Goal: Information Seeking & Learning: Learn about a topic

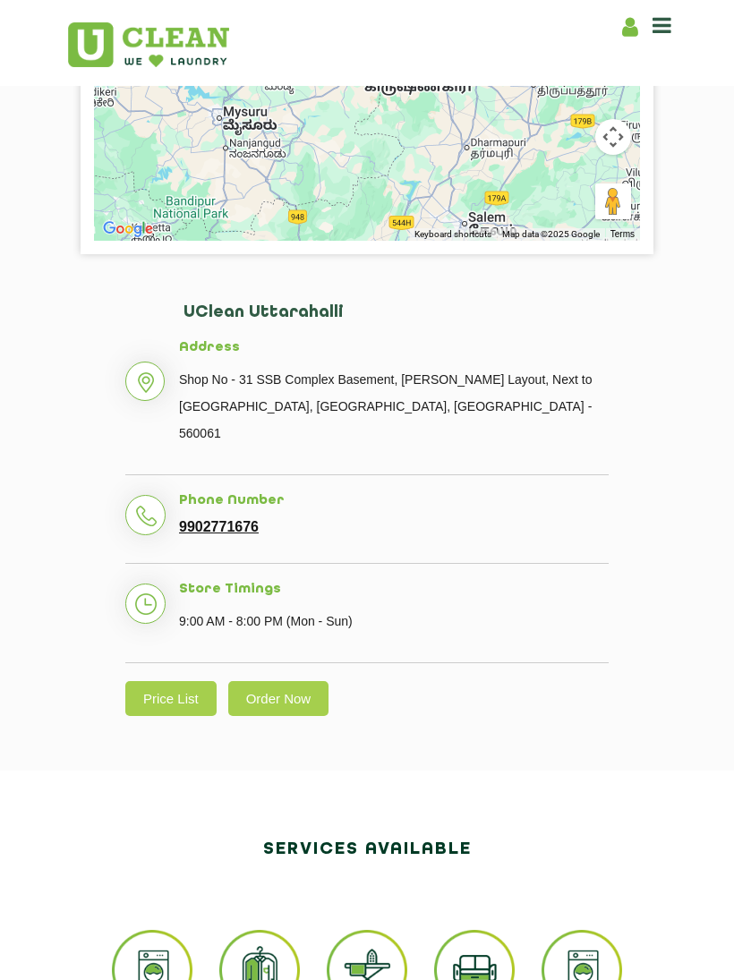
scroll to position [548, 0]
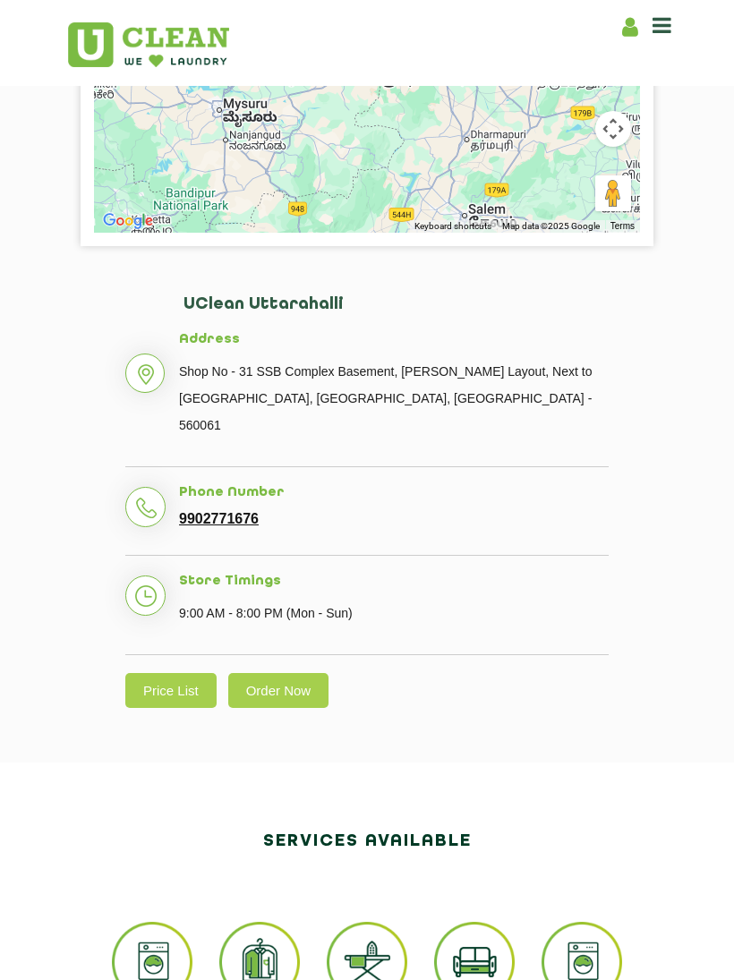
click at [166, 673] on link "Price List" at bounding box center [170, 690] width 91 height 35
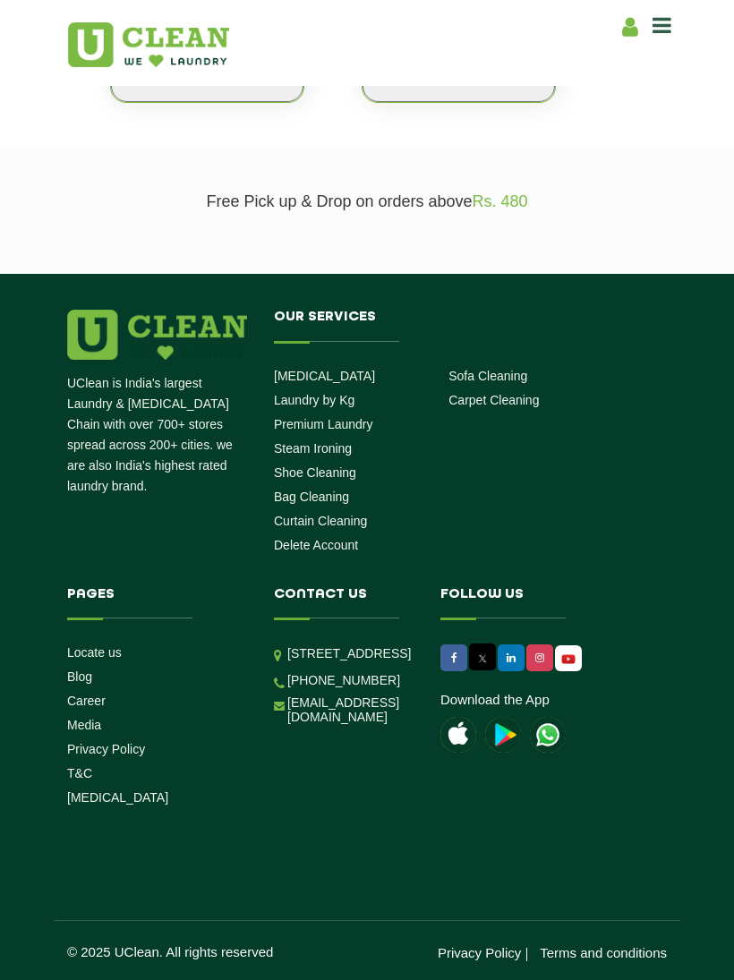
scroll to position [413, 0]
select select "0"
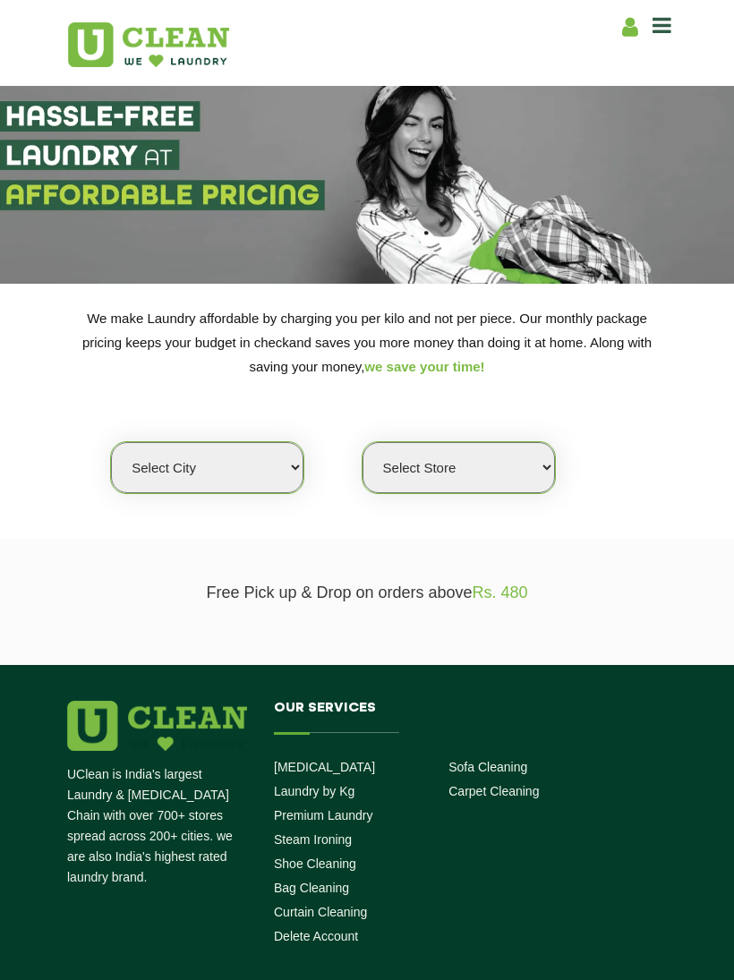
scroll to position [0, 0]
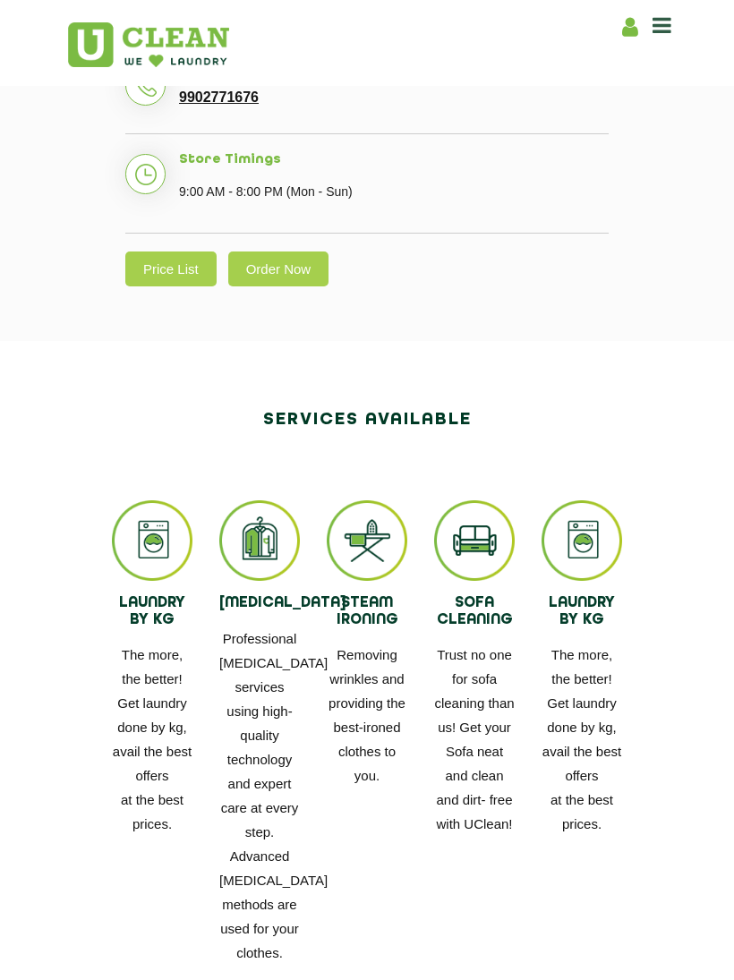
scroll to position [964, 0]
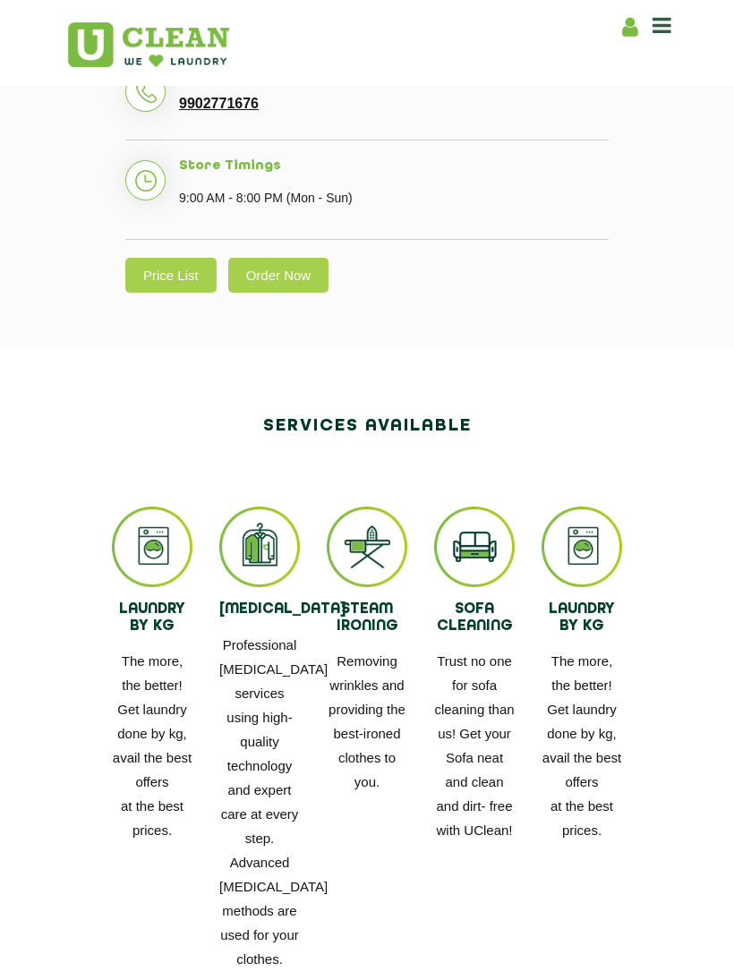
click at [143, 513] on img at bounding box center [152, 546] width 81 height 81
click at [145, 522] on img at bounding box center [152, 546] width 81 height 81
click at [153, 559] on img at bounding box center [152, 546] width 81 height 81
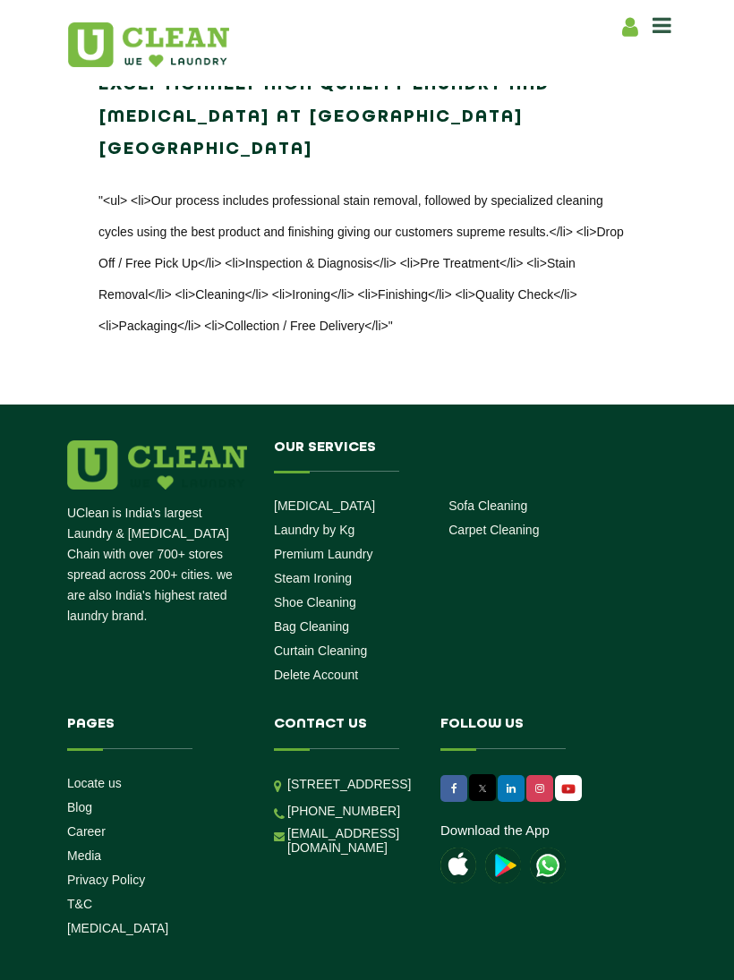
scroll to position [3351, 0]
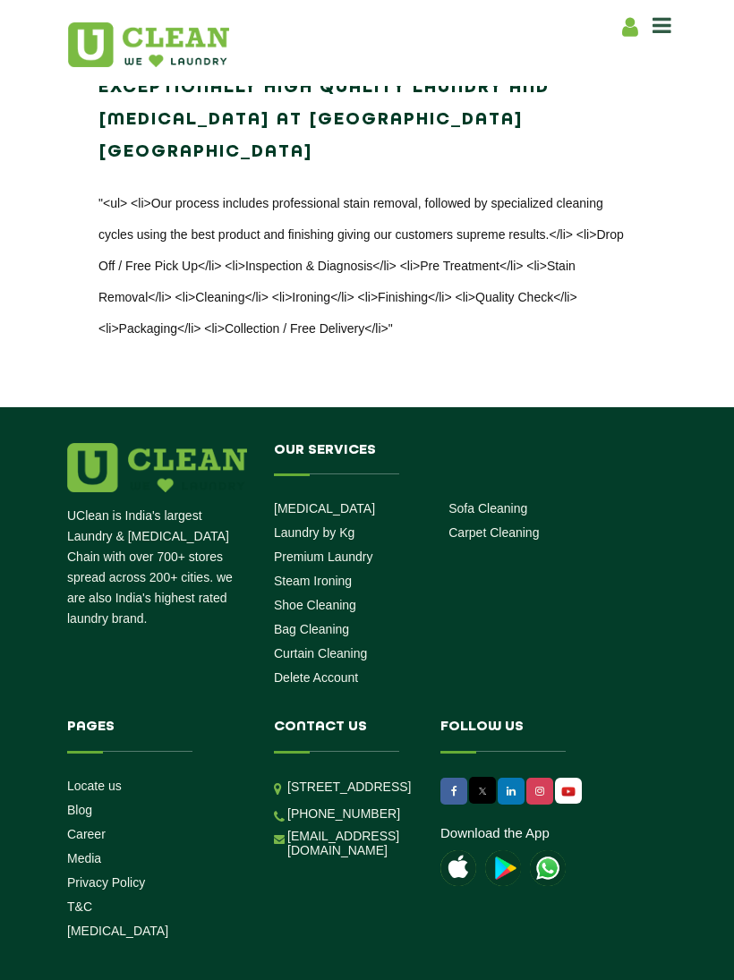
click at [328, 549] on link "Premium Laundry" at bounding box center [323, 556] width 99 height 14
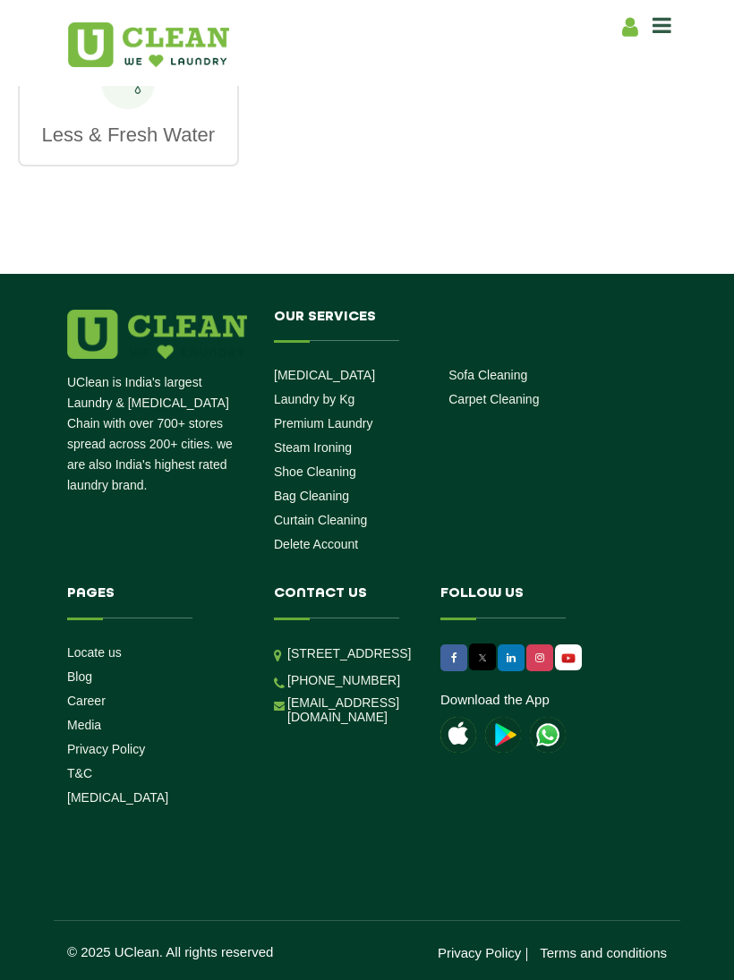
click at [332, 416] on link "Premium Laundry" at bounding box center [323, 423] width 99 height 14
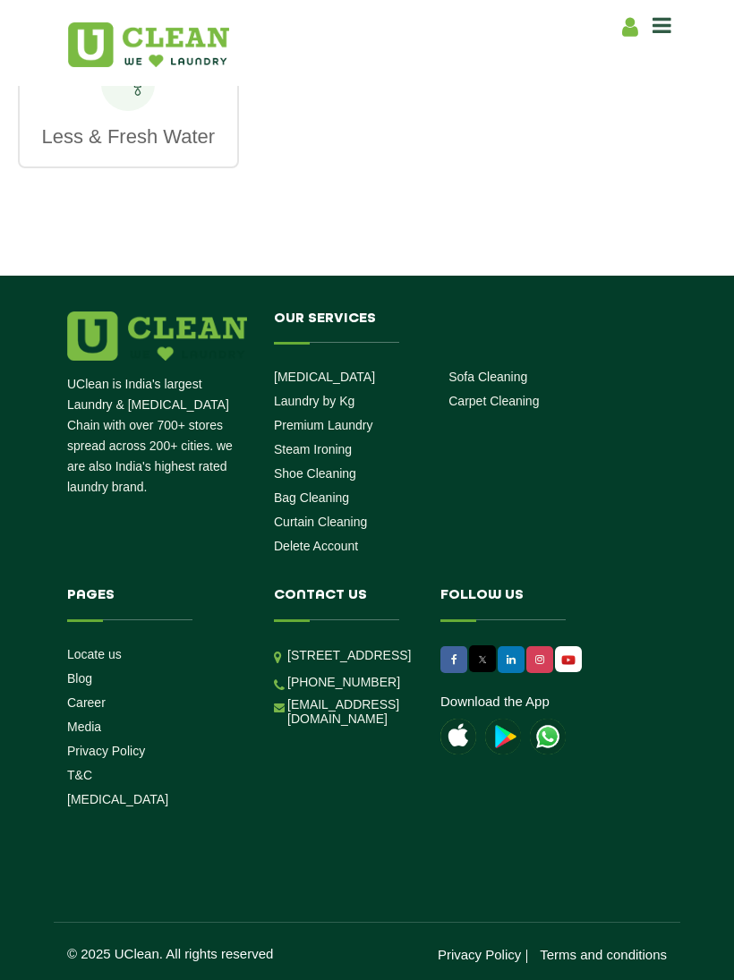
scroll to position [2737, 0]
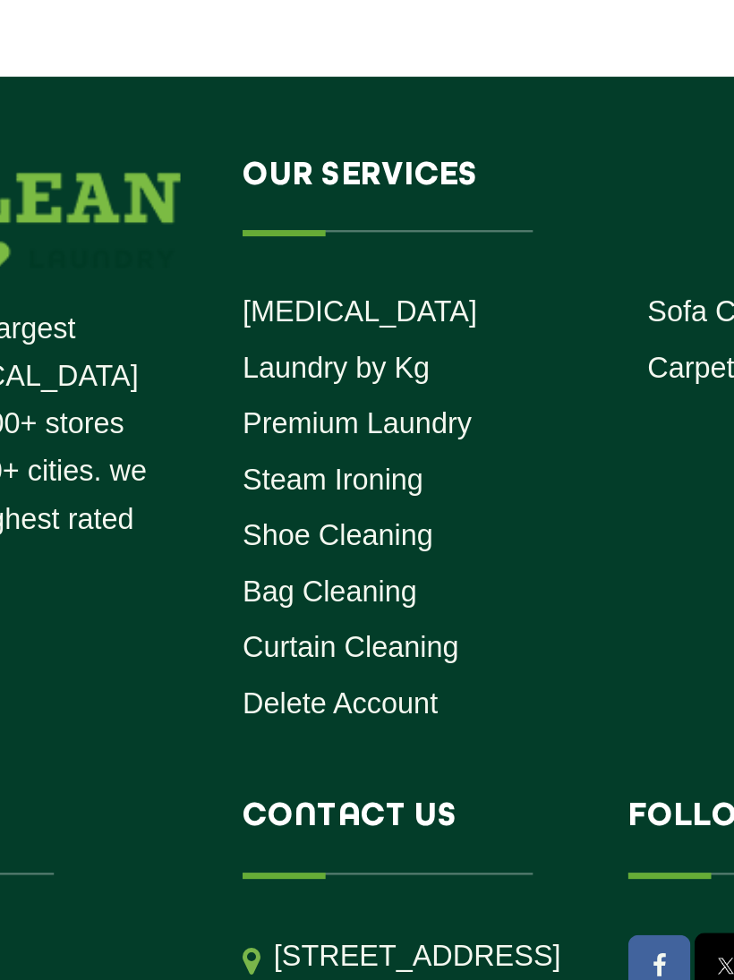
click at [274, 395] on link "Laundry by Kg" at bounding box center [314, 402] width 81 height 14
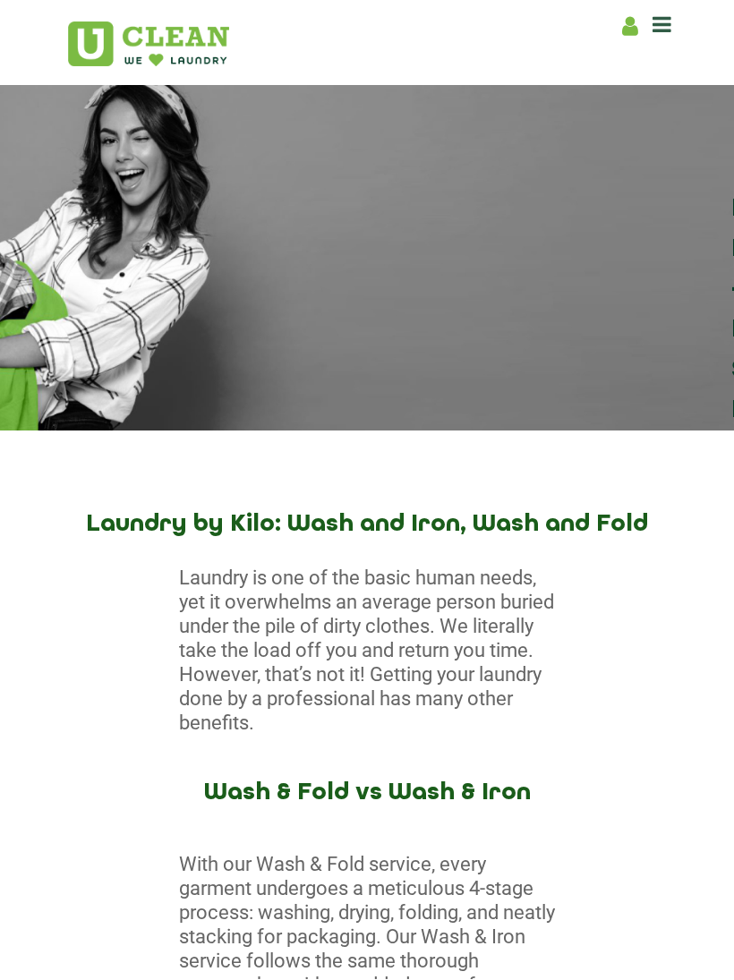
click at [669, 16] on icon at bounding box center [661, 24] width 19 height 21
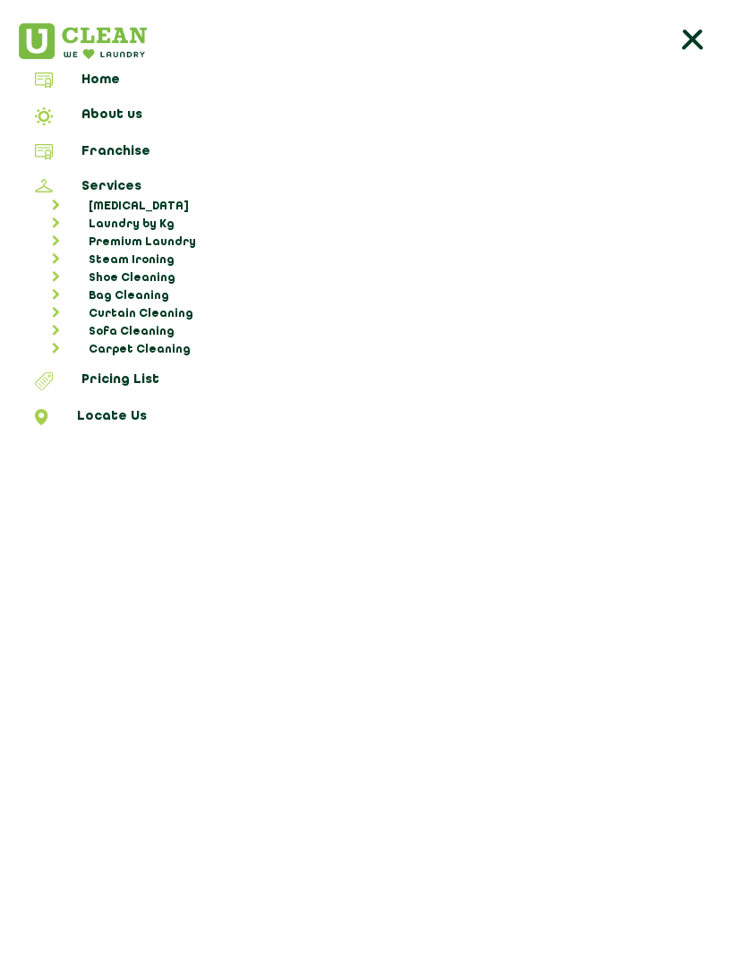
click at [100, 414] on link "Locate Us" at bounding box center [366, 420] width 721 height 21
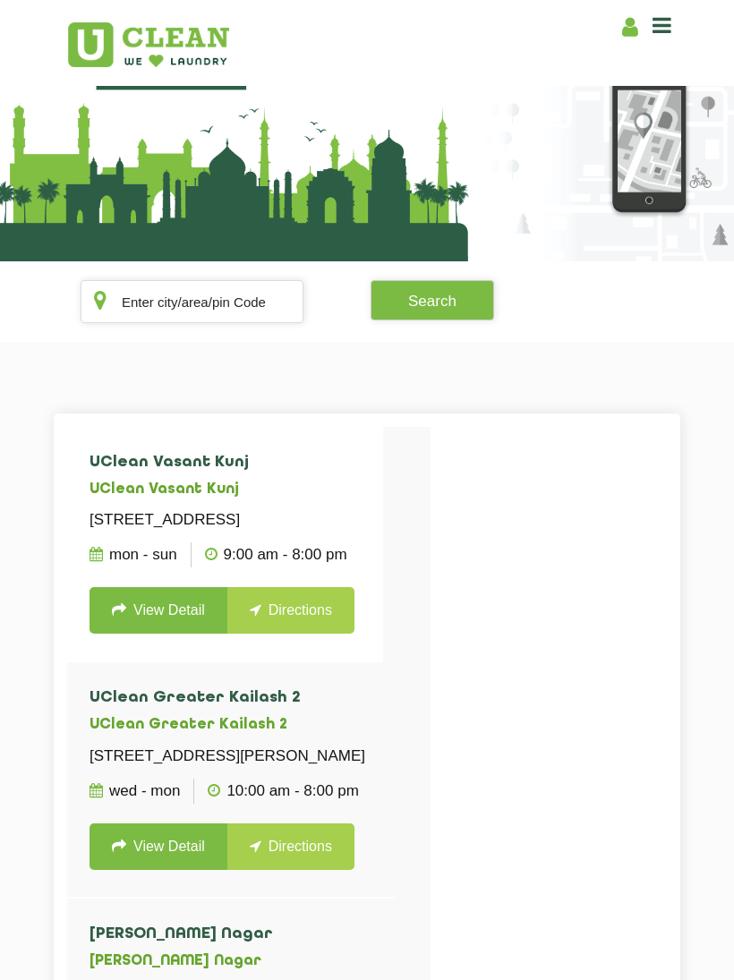
scroll to position [21, 0]
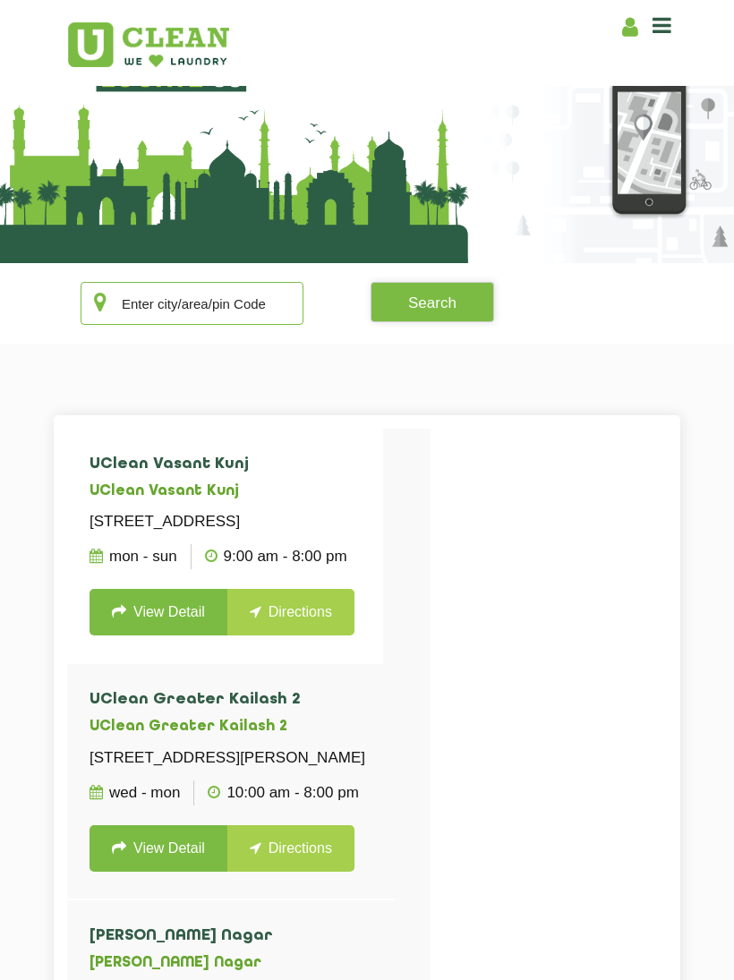
click at [161, 309] on input "text" at bounding box center [192, 303] width 223 height 43
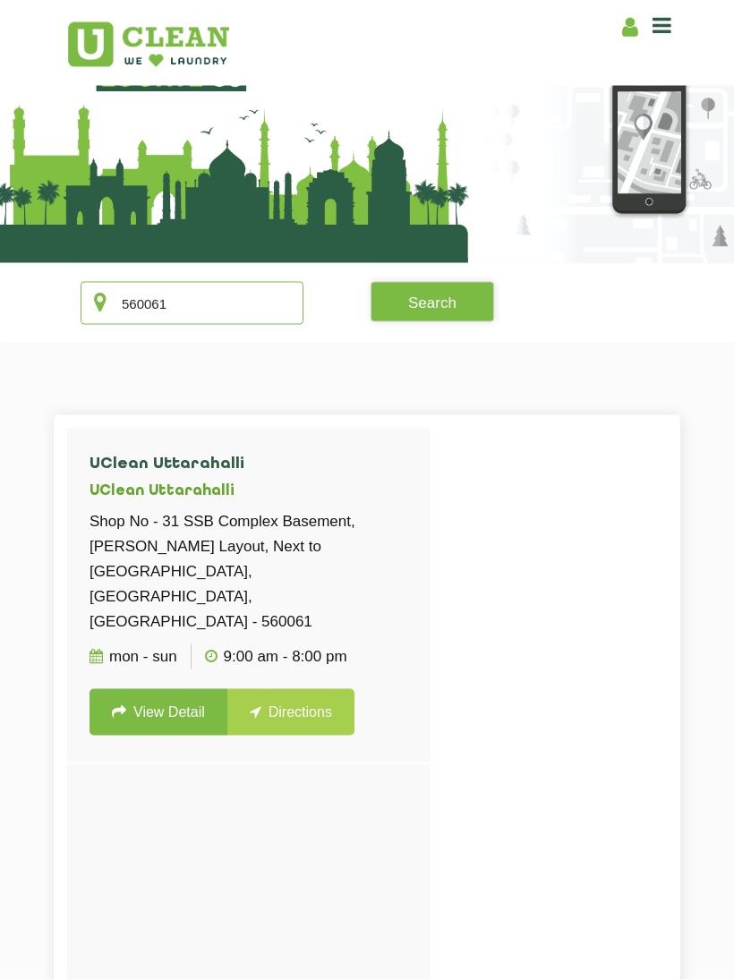
type input "560061"
click at [429, 309] on button "Search" at bounding box center [431, 302] width 123 height 40
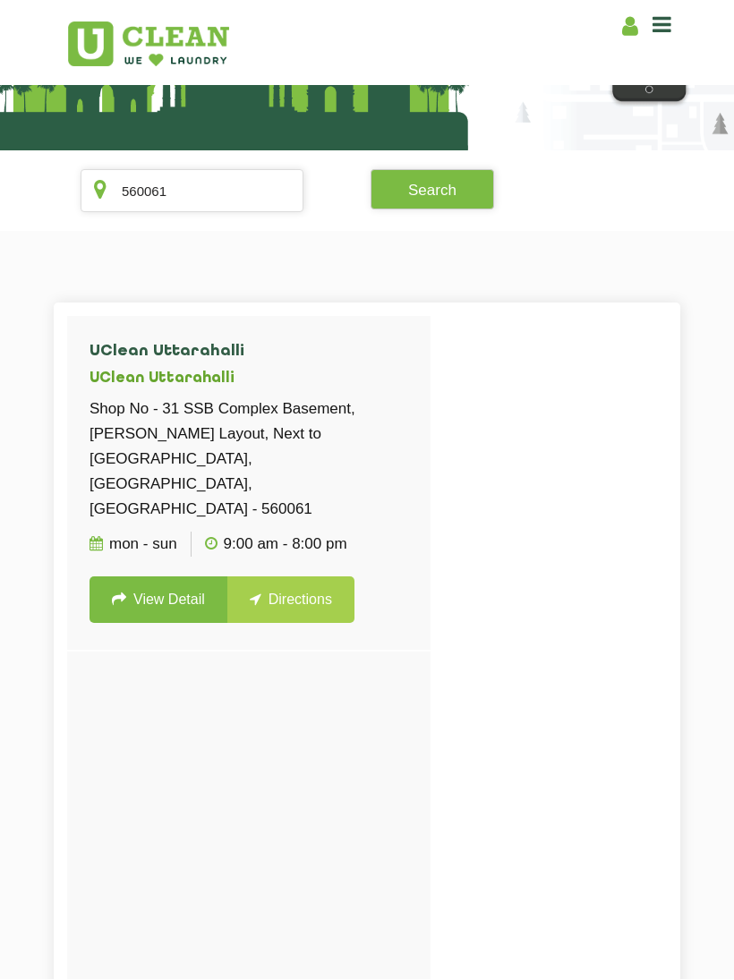
scroll to position [123, 0]
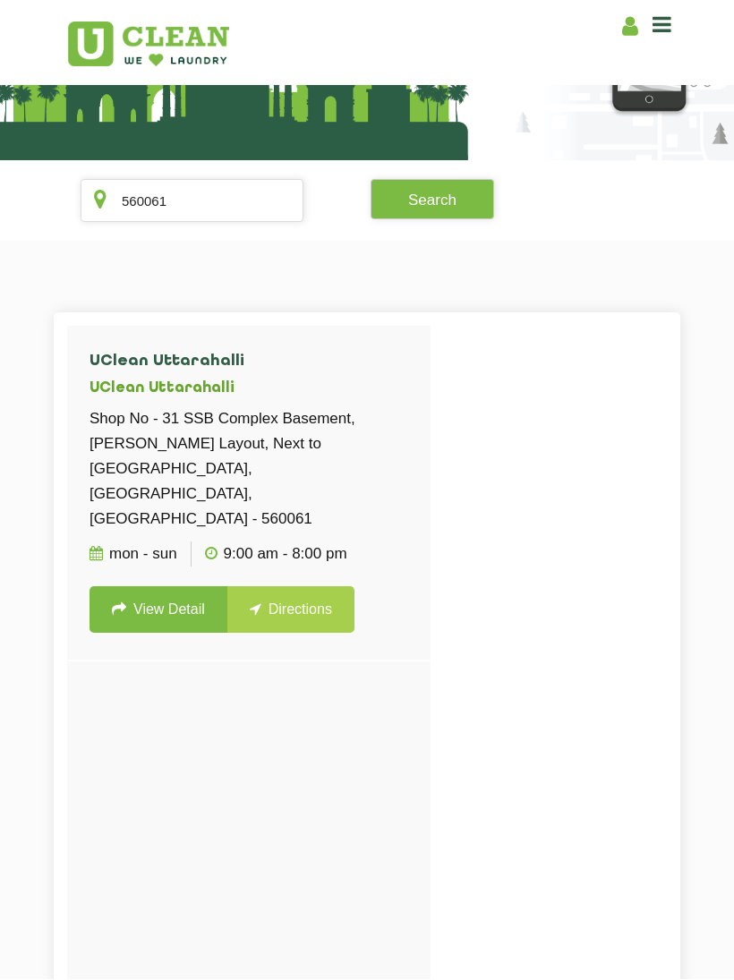
click at [148, 587] on link "View Detail" at bounding box center [158, 610] width 138 height 47
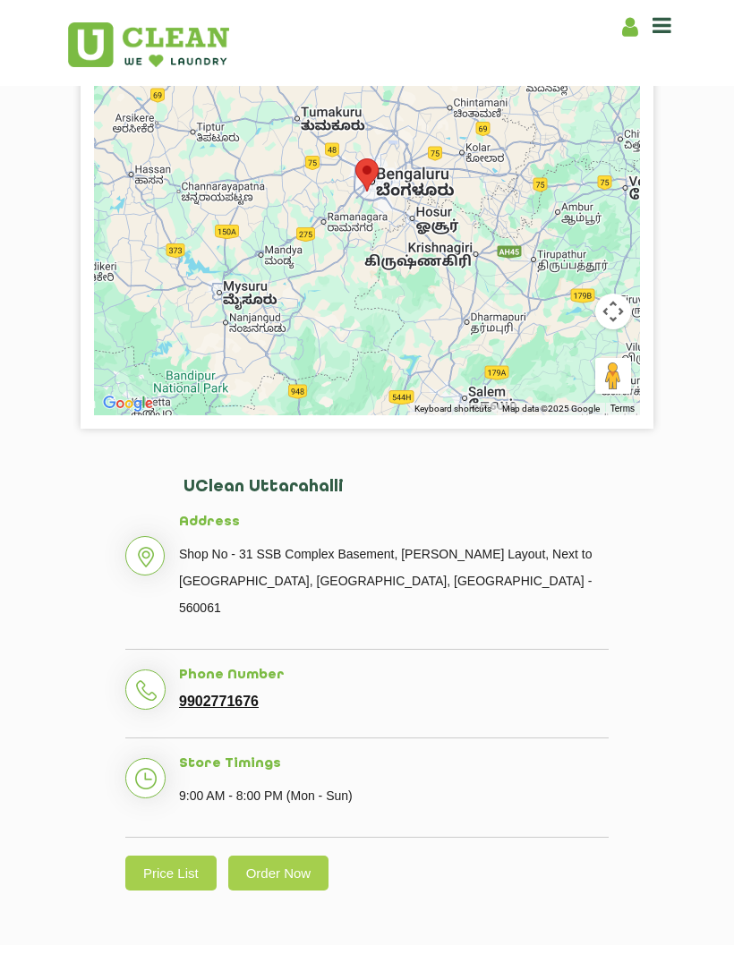
scroll to position [372, 0]
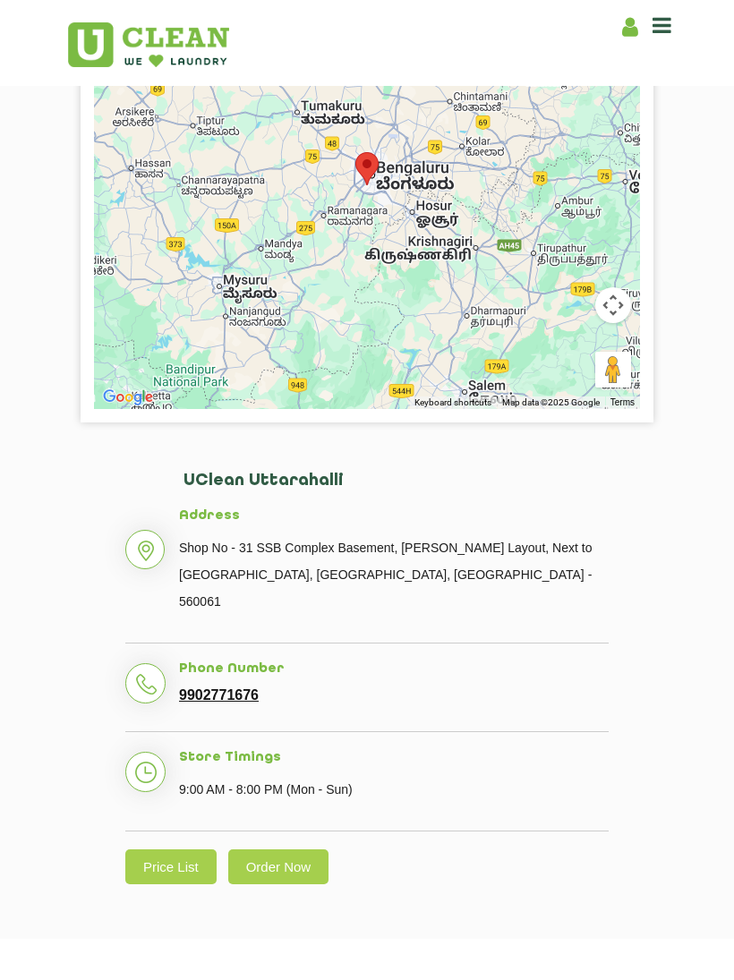
click at [168, 849] on link "Price List" at bounding box center [170, 866] width 91 height 35
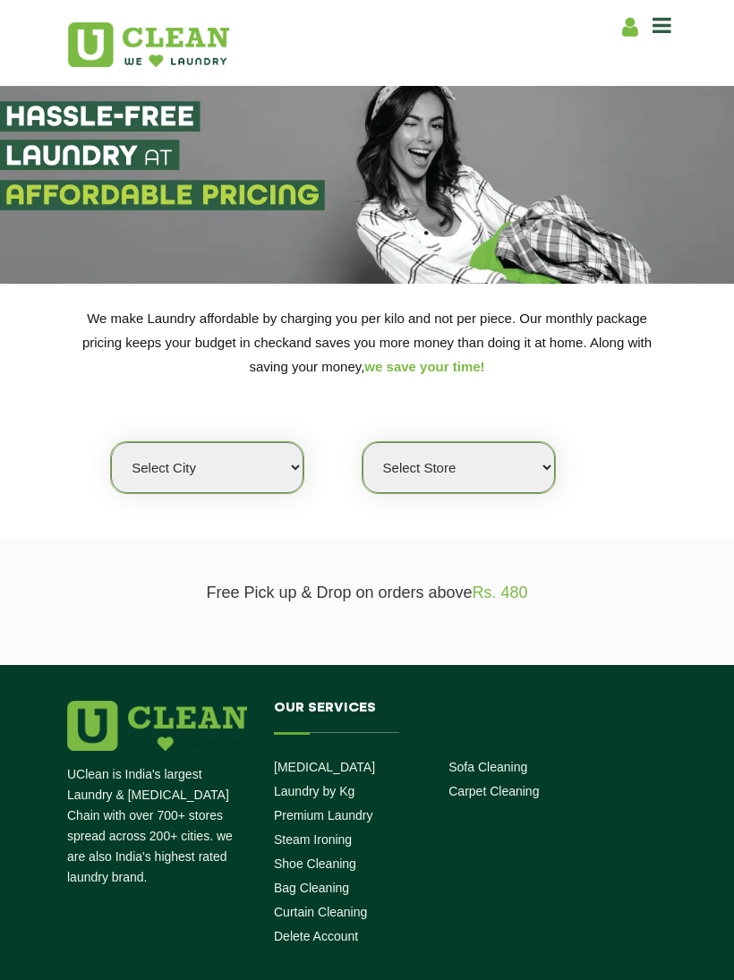
click at [212, 465] on select "Select city [GEOGRAPHIC_DATA] [GEOGRAPHIC_DATA] [GEOGRAPHIC_DATA] [GEOGRAPHIC_D…" at bounding box center [207, 467] width 192 height 51
select select "6"
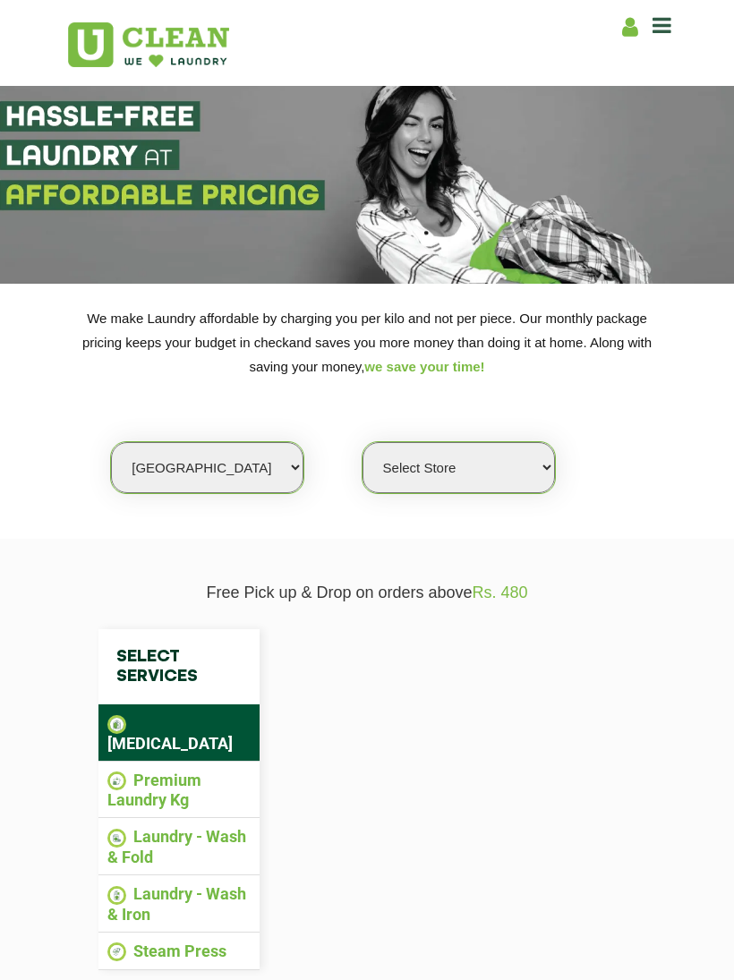
select select "0"
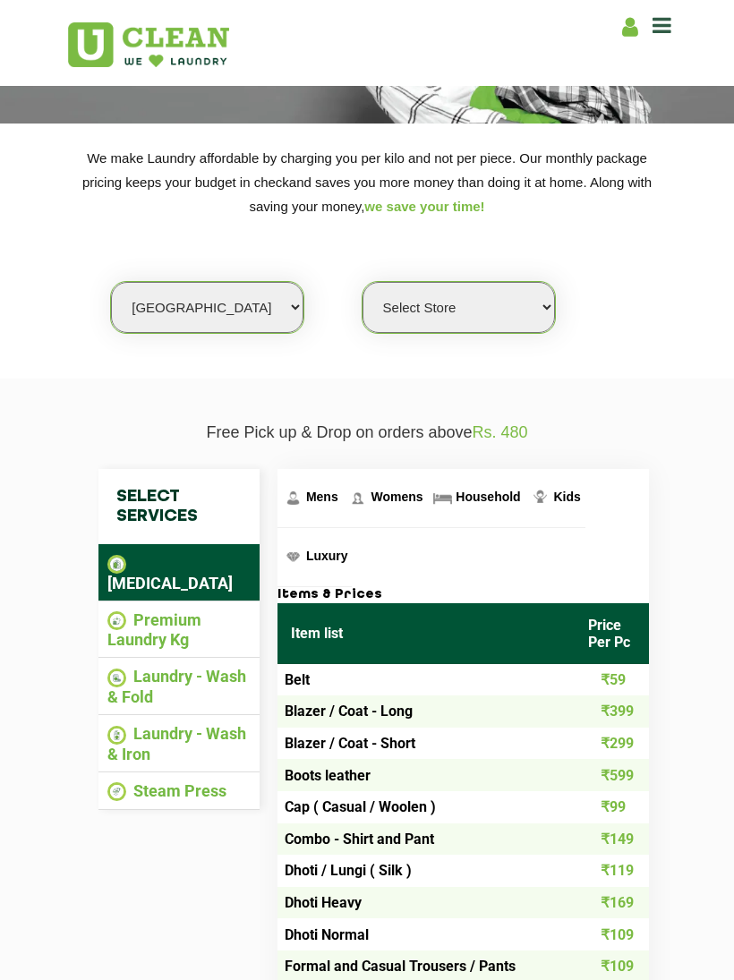
scroll to position [162, 0]
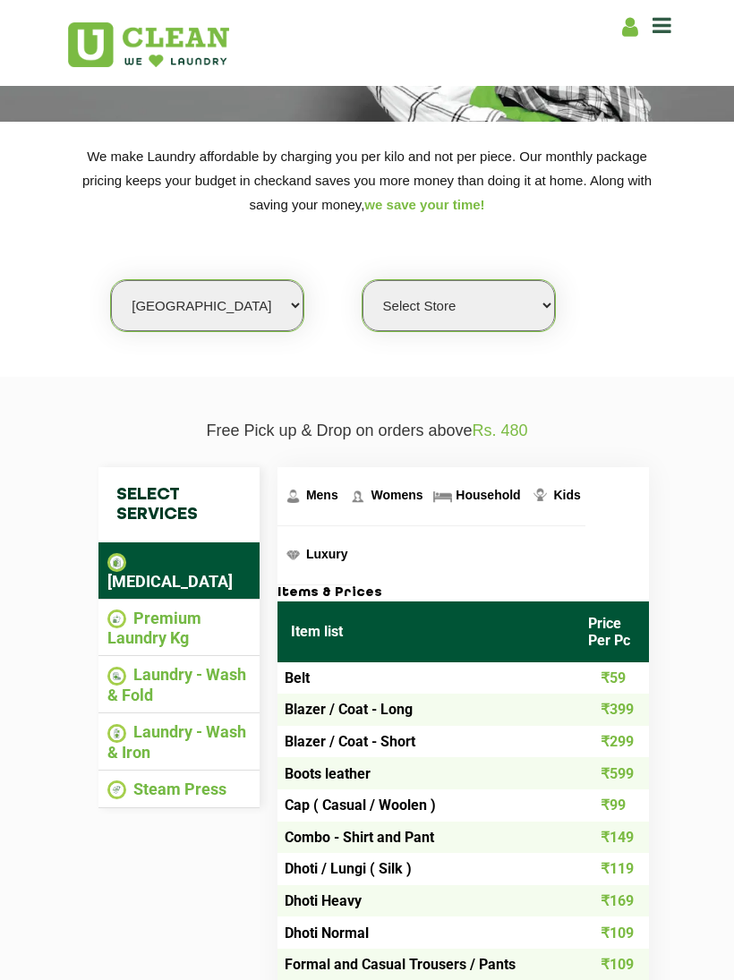
click at [123, 667] on img at bounding box center [116, 676] width 19 height 19
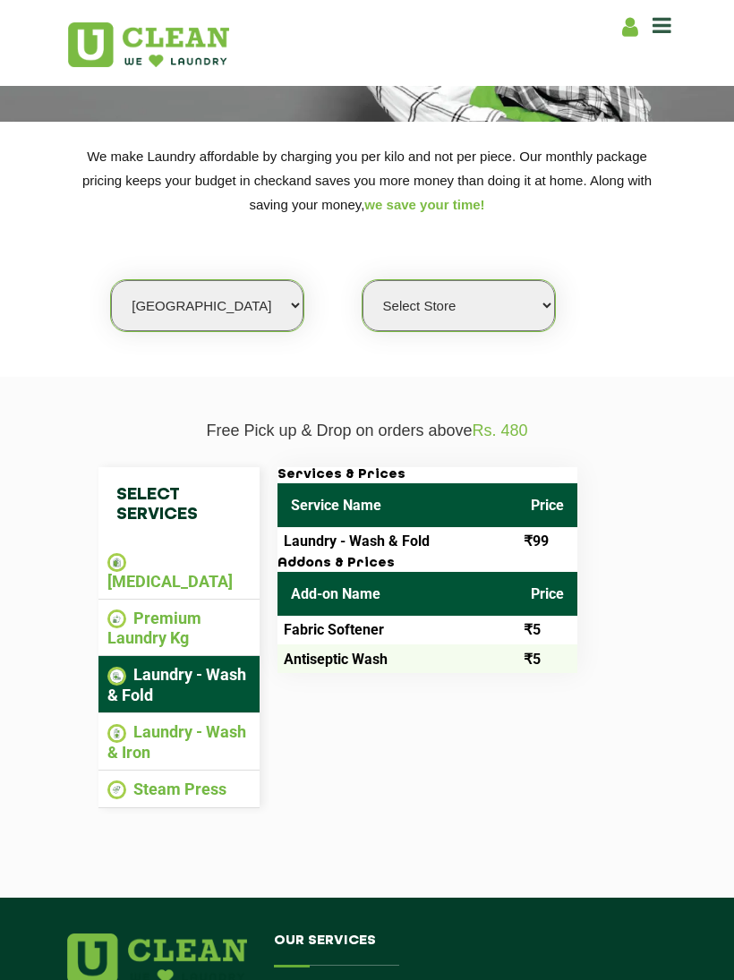
click at [183, 608] on li "Premium Laundry Kg" at bounding box center [178, 627] width 143 height 39
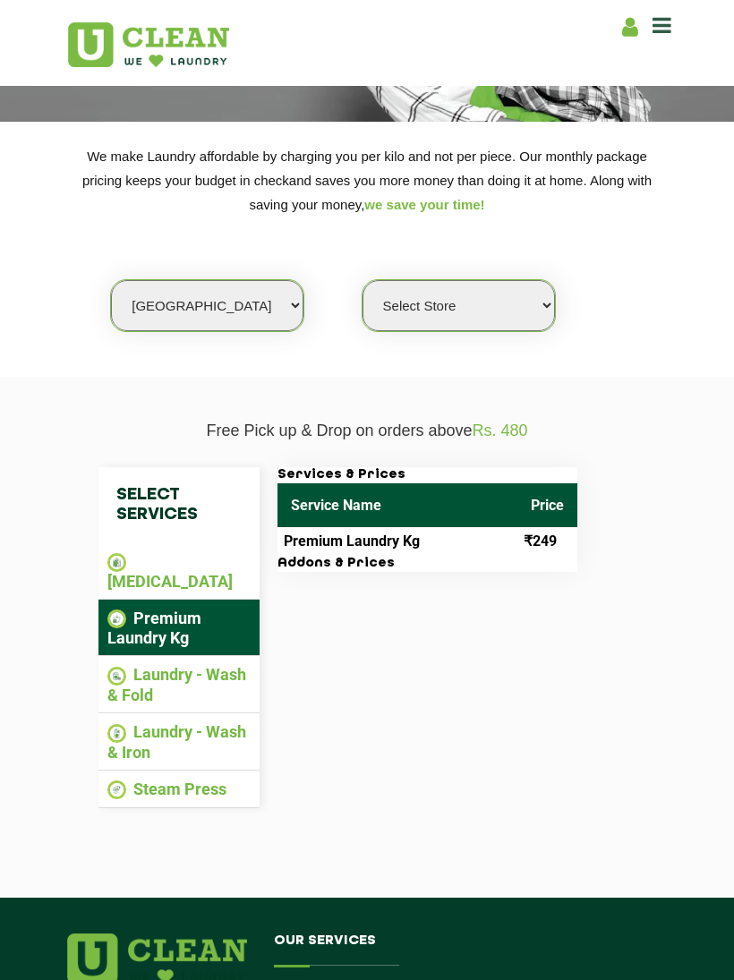
scroll to position [157, 0]
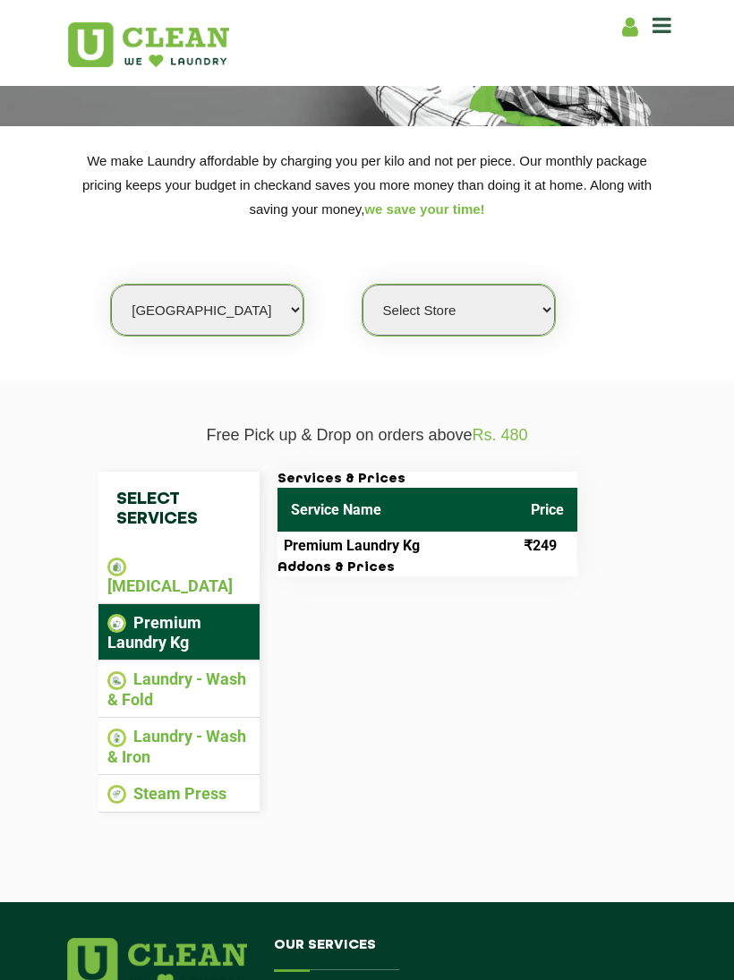
click at [386, 560] on h3 "Addons & Prices" at bounding box center [427, 568] width 300 height 16
click at [200, 556] on li "[MEDICAL_DATA]" at bounding box center [178, 575] width 143 height 39
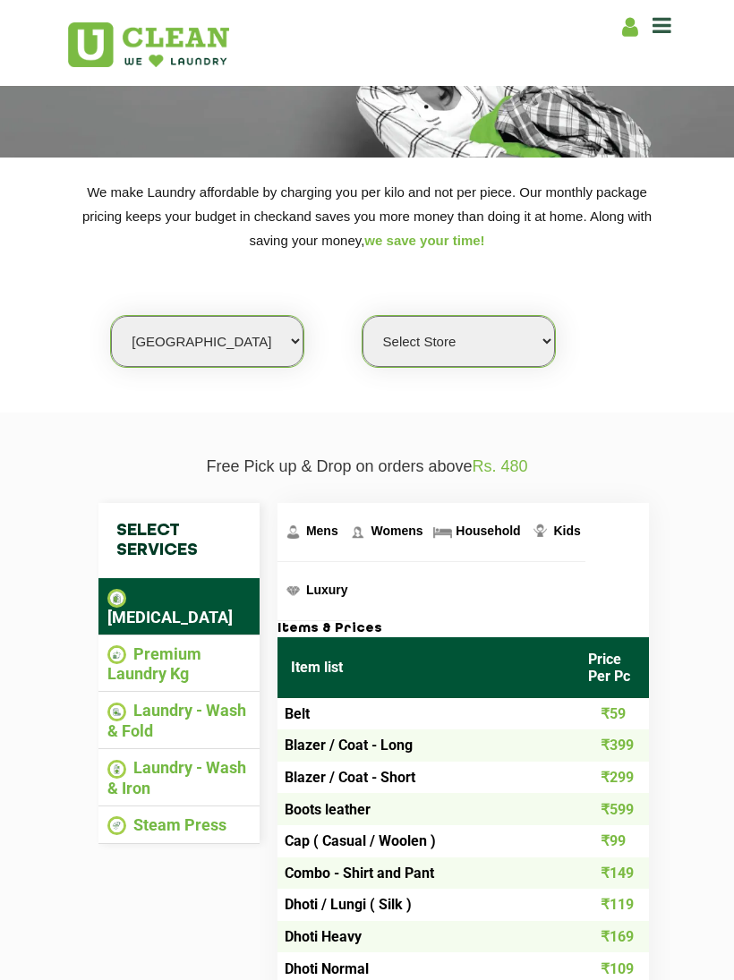
scroll to position [124, 0]
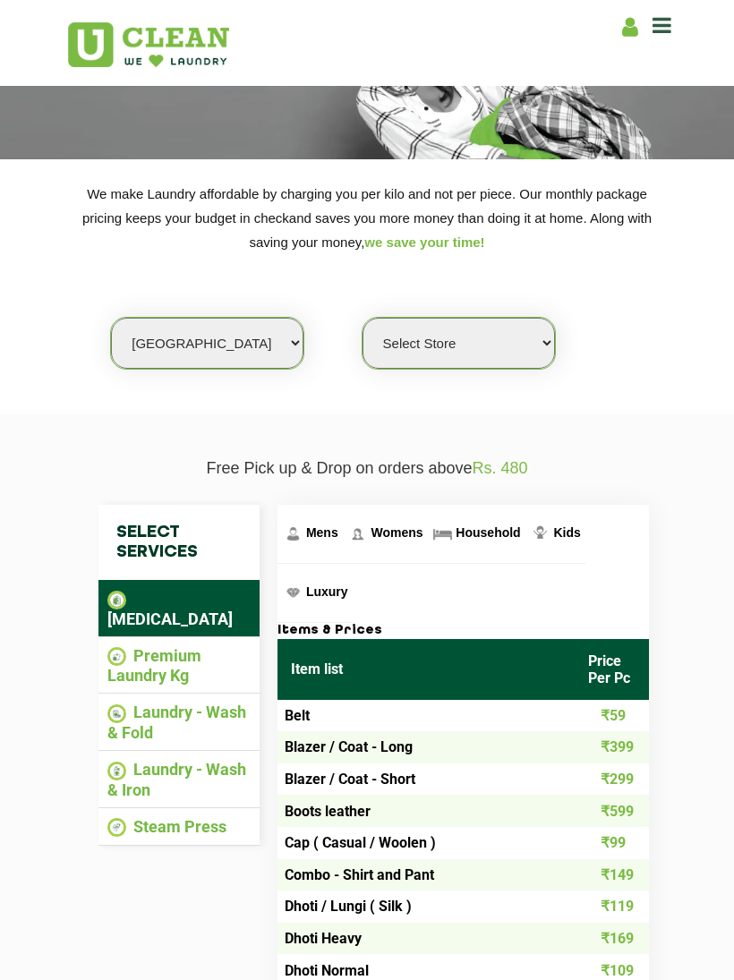
click at [120, 647] on img at bounding box center [116, 656] width 19 height 19
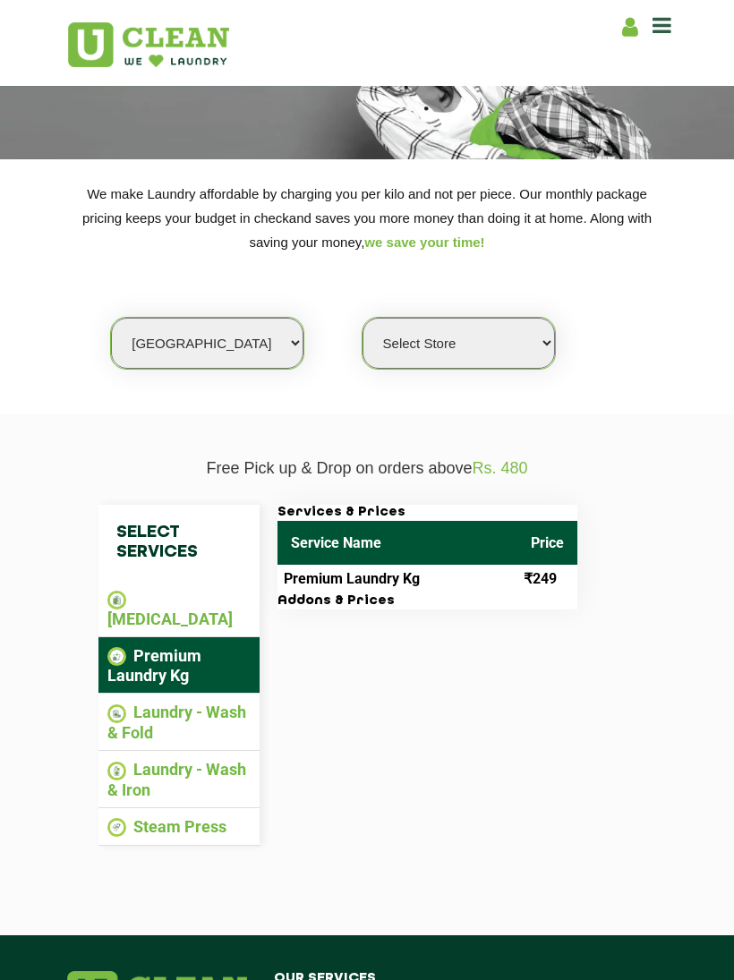
click at [126, 702] on li "Laundry - Wash & Fold" at bounding box center [178, 721] width 143 height 39
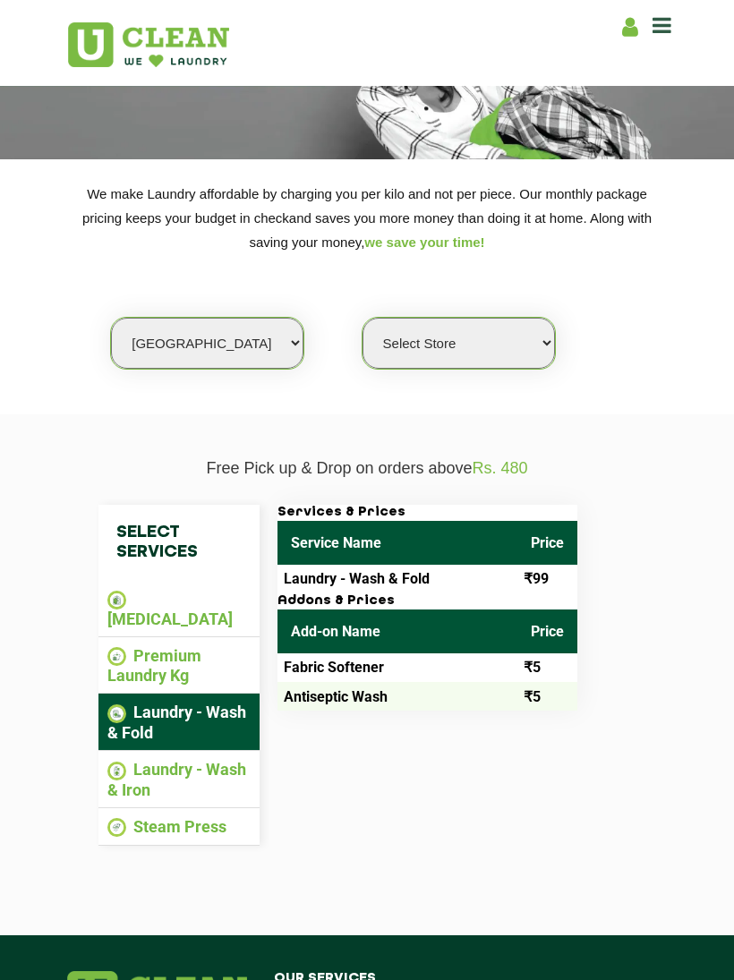
click at [145, 760] on li "Laundry - Wash & Iron" at bounding box center [178, 779] width 143 height 39
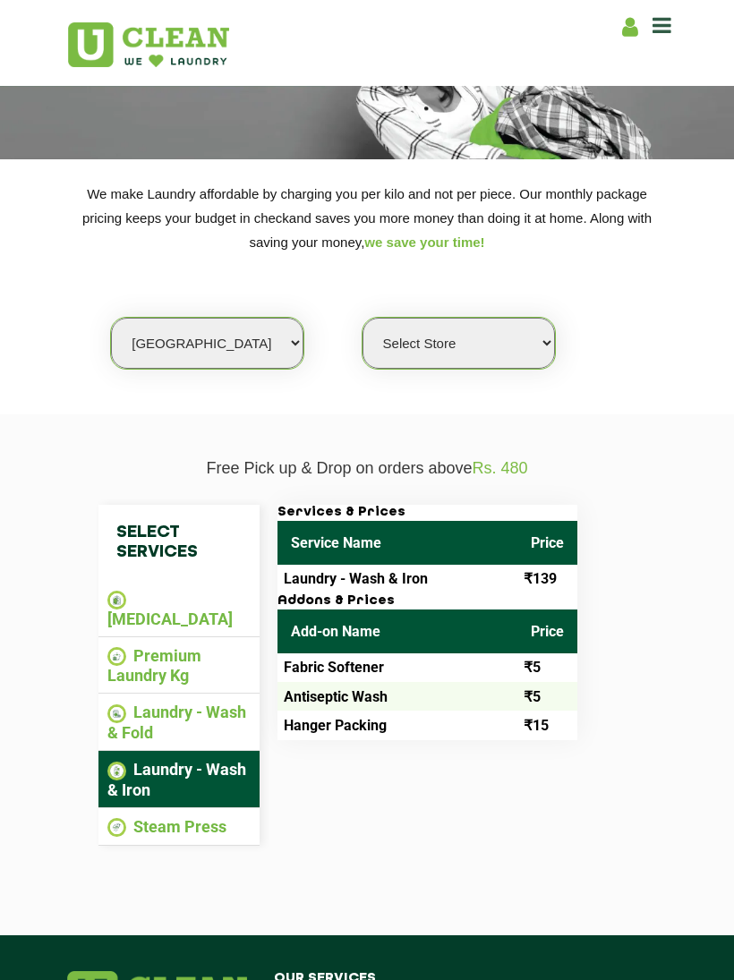
click at [150, 817] on li "Steam Press" at bounding box center [178, 827] width 143 height 21
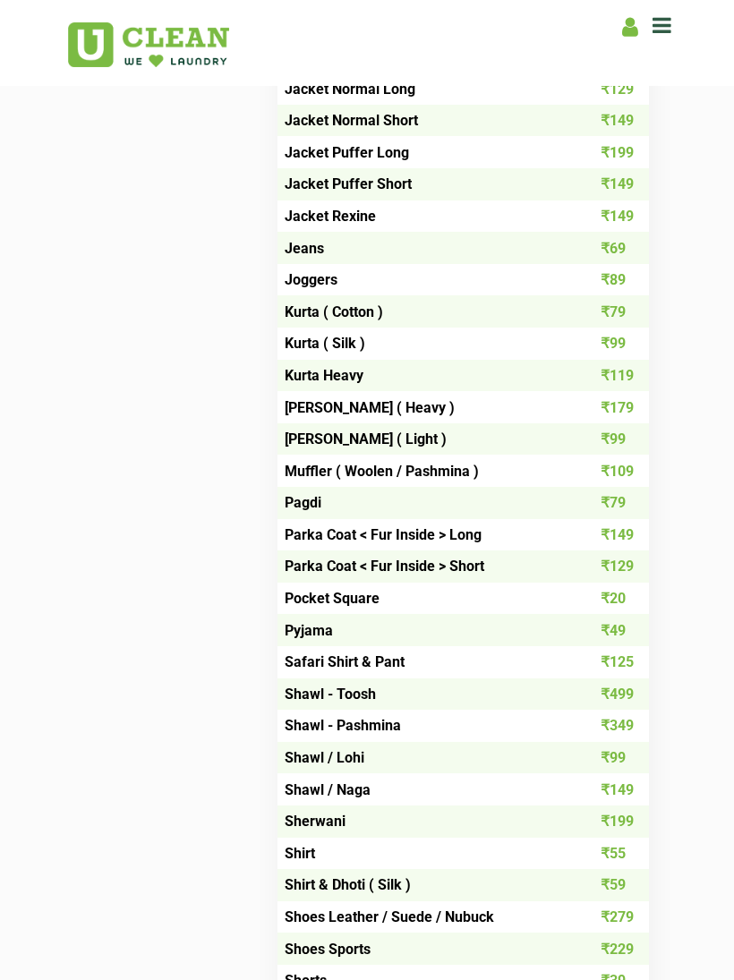
scroll to position [1326, 0]
